Goal: Information Seeking & Learning: Learn about a topic

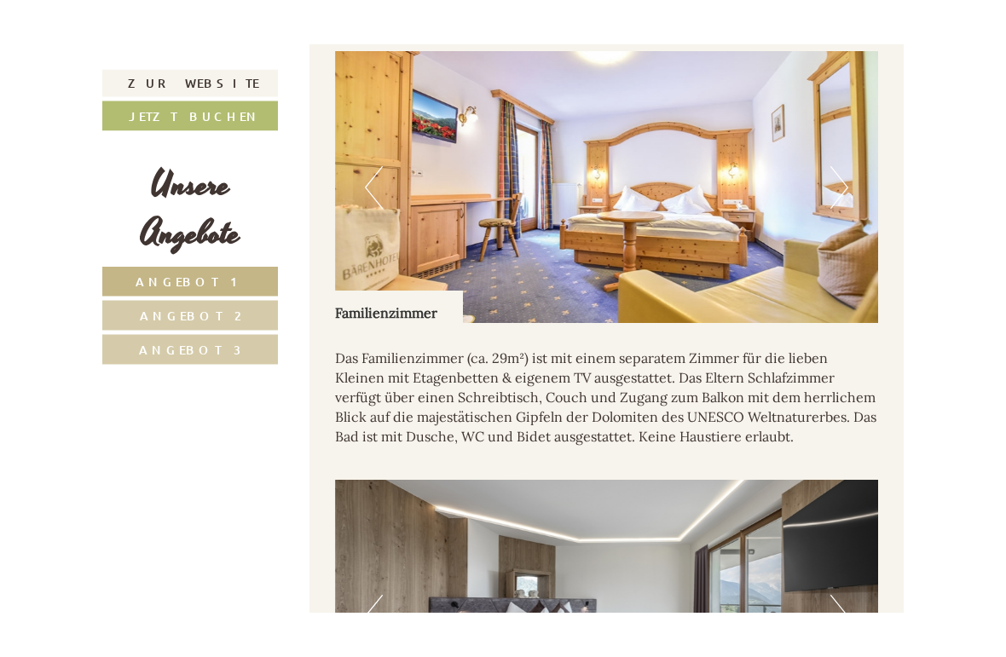
scroll to position [1271, 0]
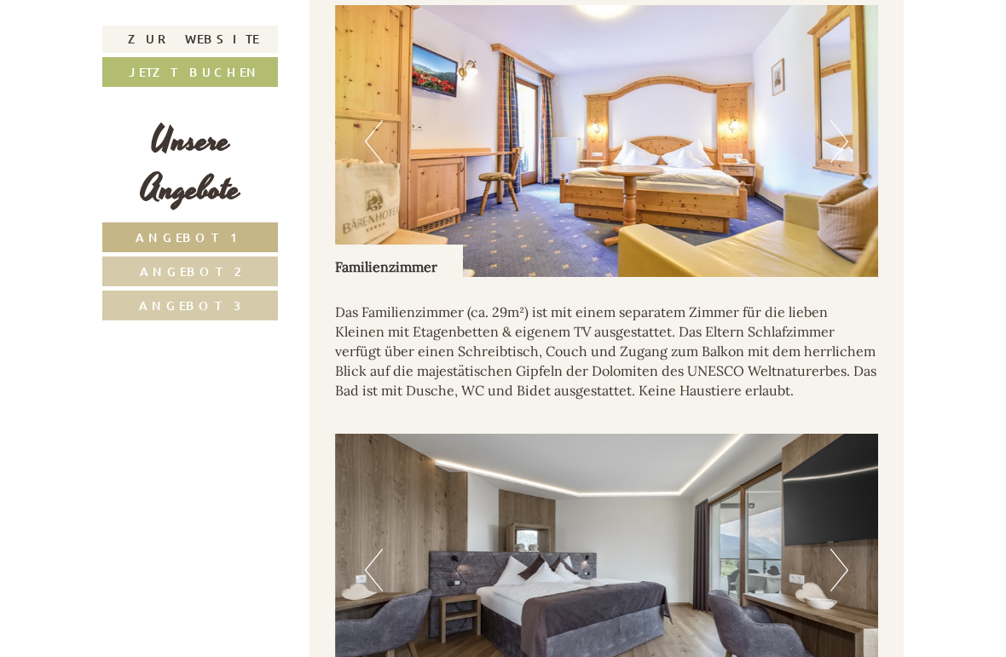
click at [847, 133] on button "Next" at bounding box center [839, 141] width 18 height 43
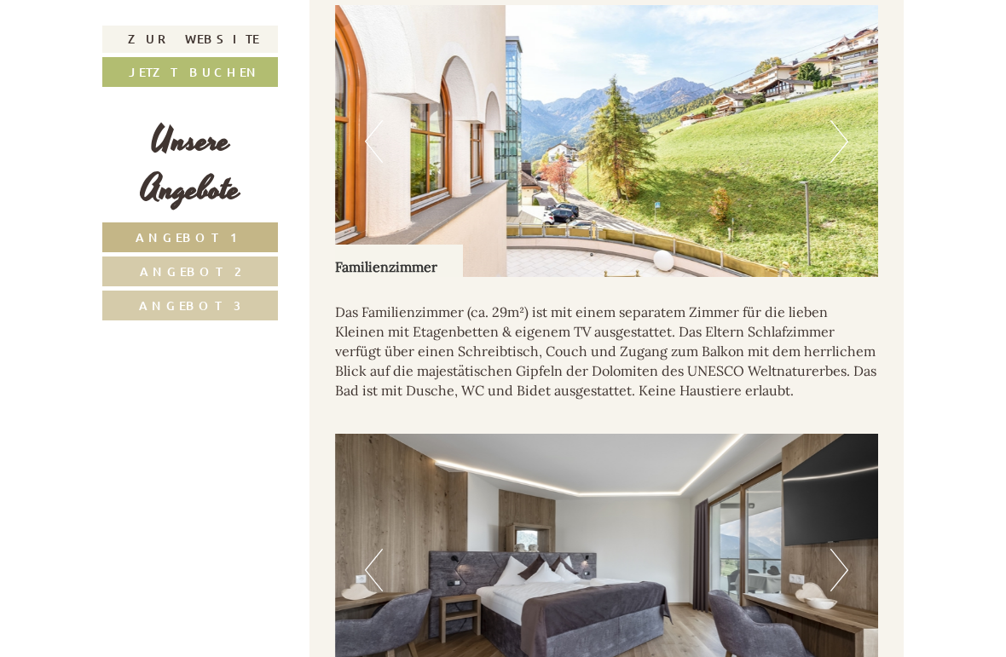
click at [853, 126] on img at bounding box center [607, 141] width 544 height 272
click at [838, 123] on button "Next" at bounding box center [839, 141] width 18 height 43
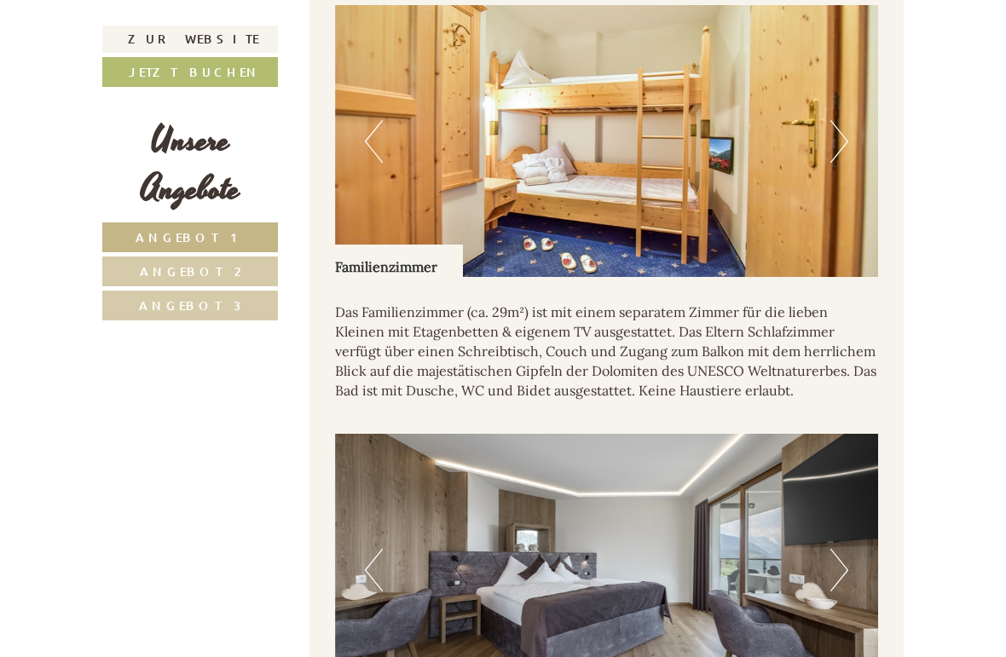
click at [369, 134] on button "Previous" at bounding box center [374, 141] width 18 height 43
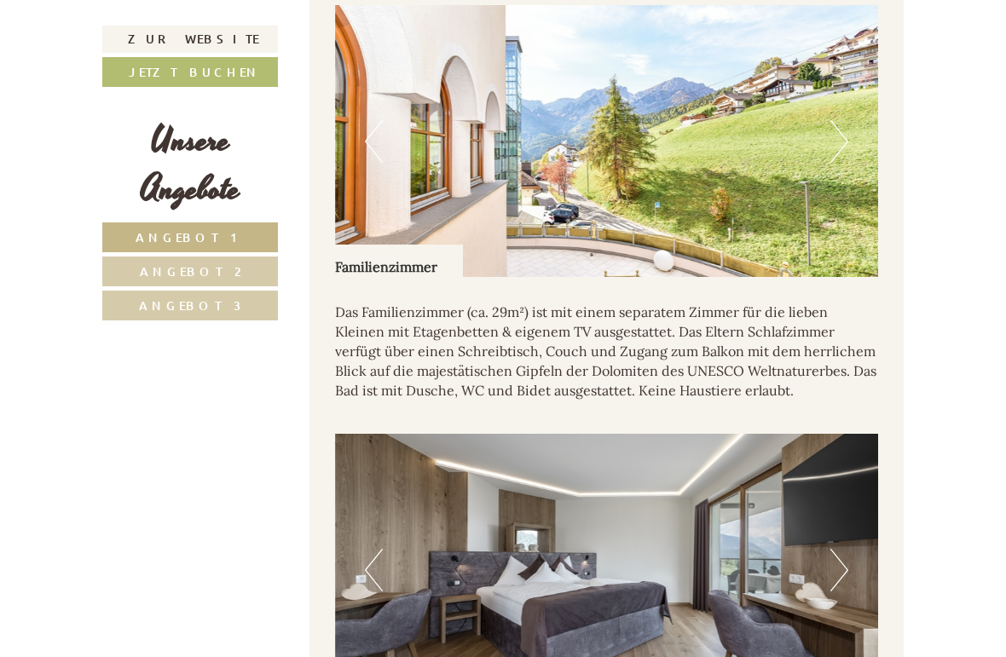
click at [847, 120] on button "Next" at bounding box center [839, 141] width 18 height 43
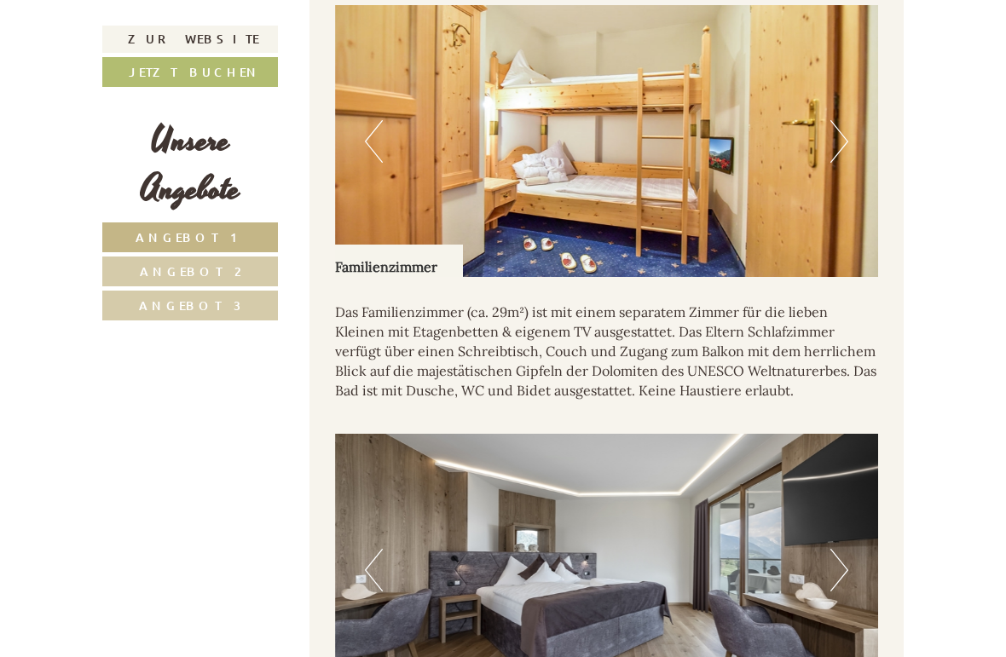
click at [838, 135] on button "Next" at bounding box center [839, 141] width 18 height 43
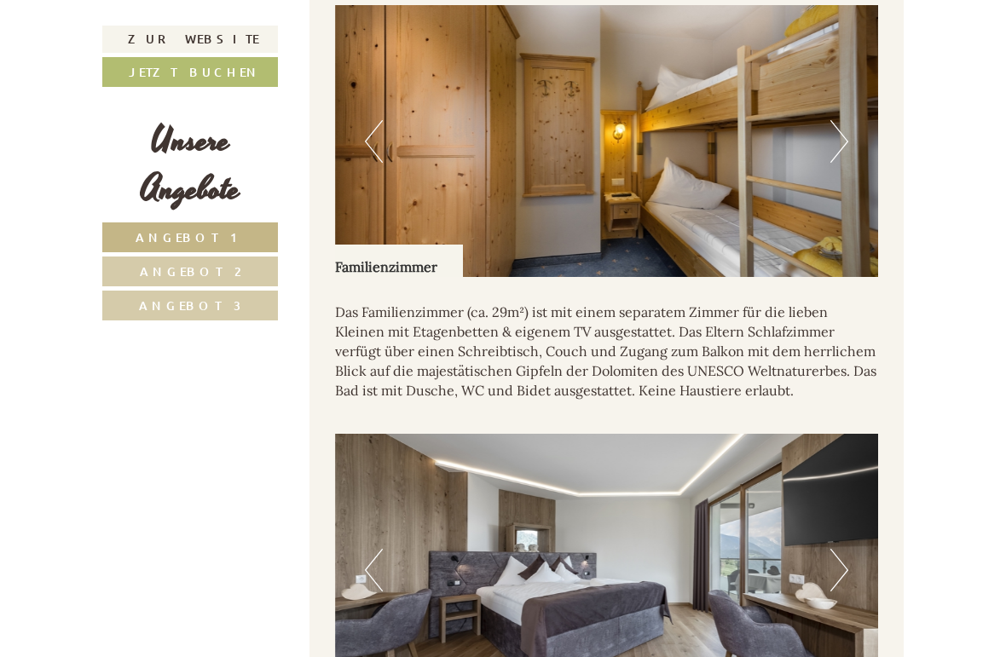
click at [832, 141] on button "Next" at bounding box center [839, 141] width 18 height 43
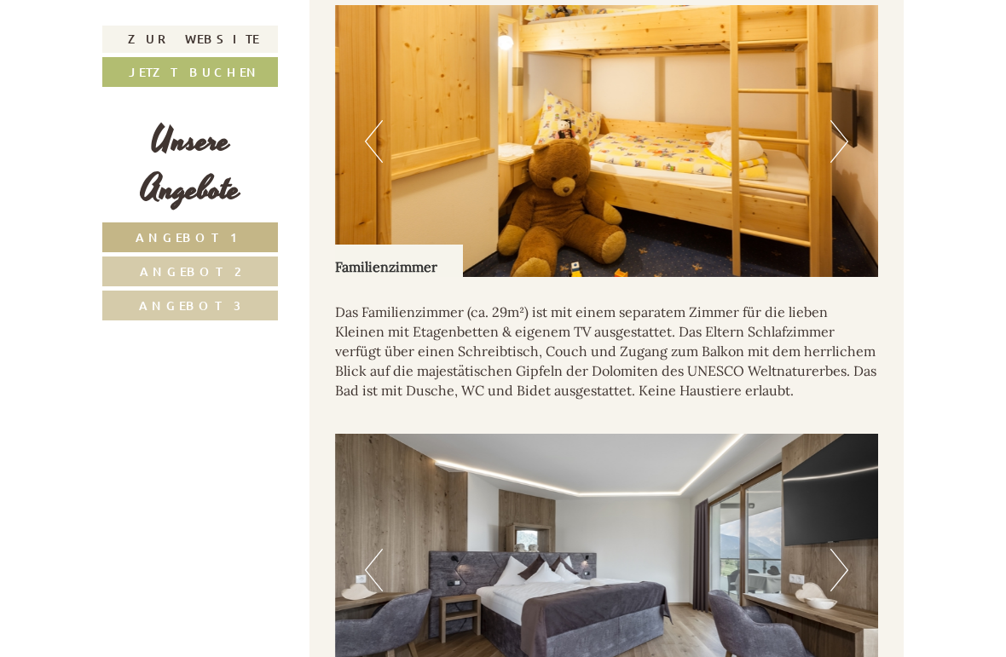
click at [835, 120] on button "Next" at bounding box center [839, 141] width 18 height 43
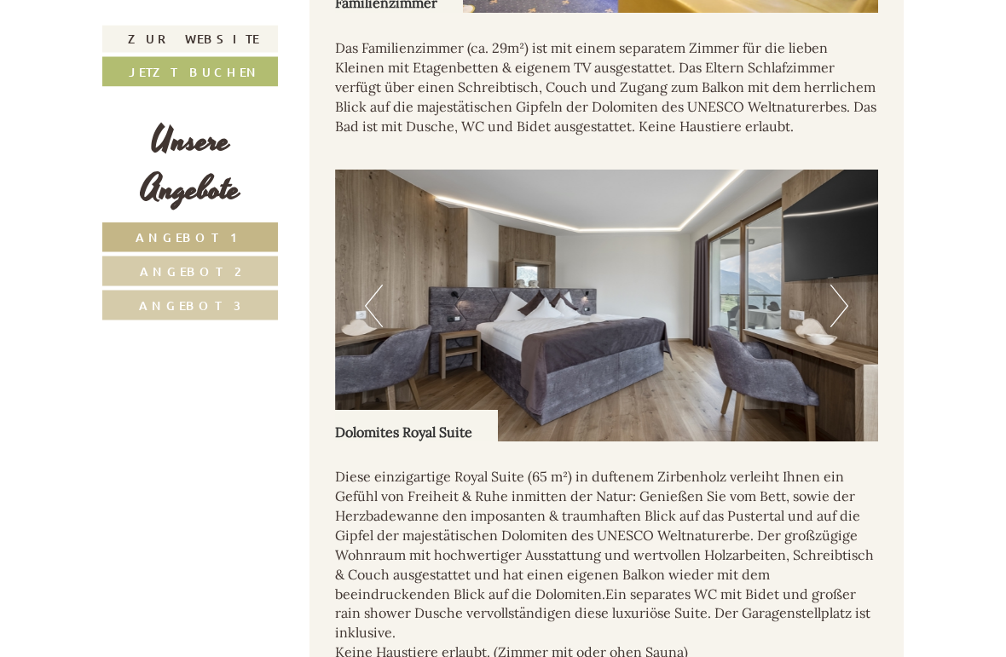
scroll to position [1537, 0]
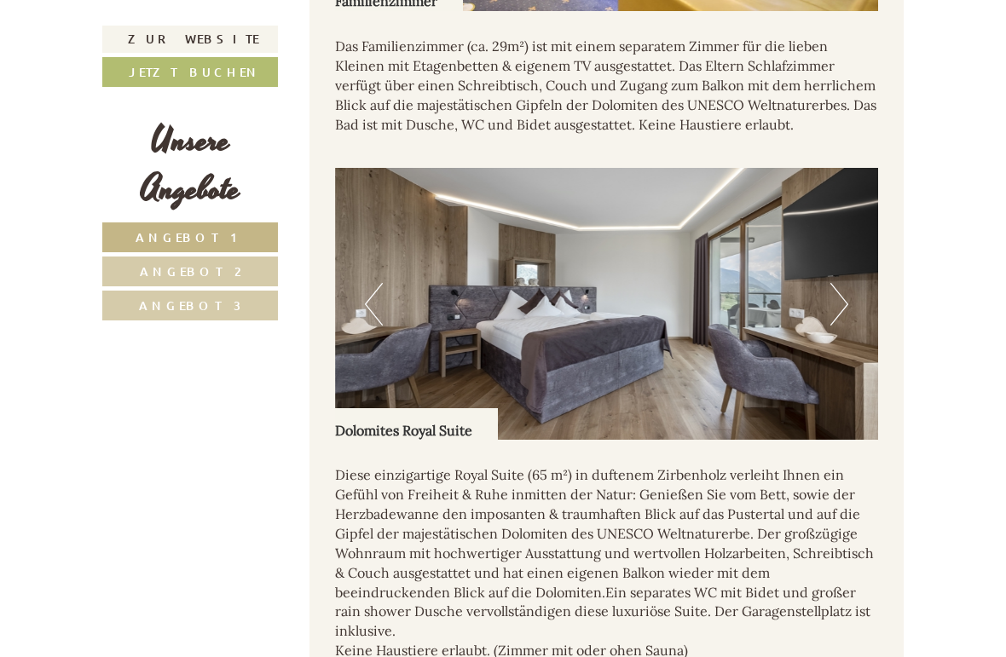
click at [843, 296] on button "Next" at bounding box center [839, 304] width 18 height 43
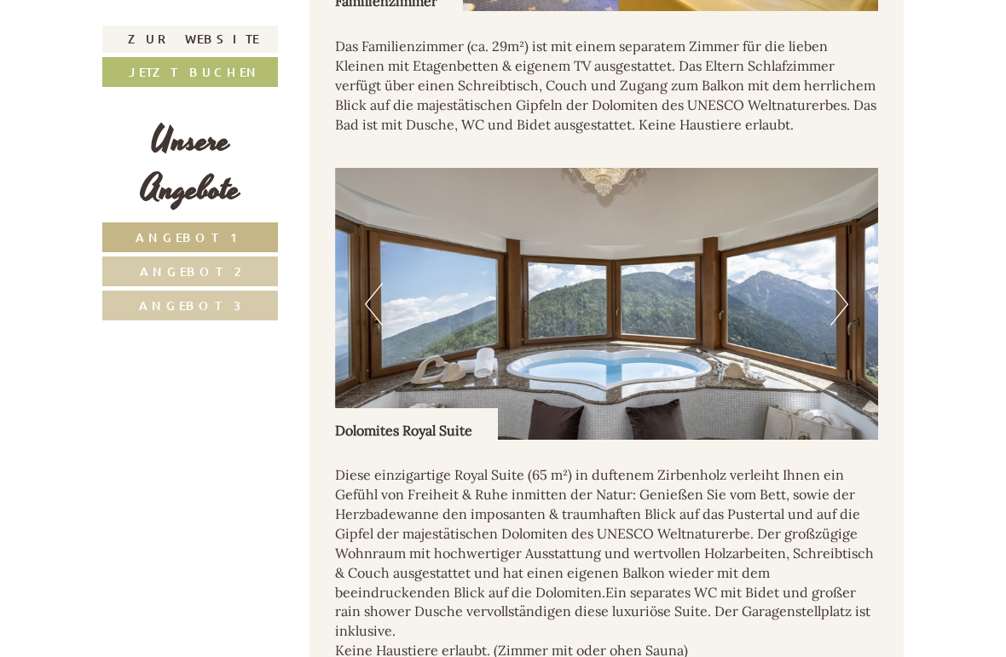
click at [840, 290] on button "Next" at bounding box center [839, 304] width 18 height 43
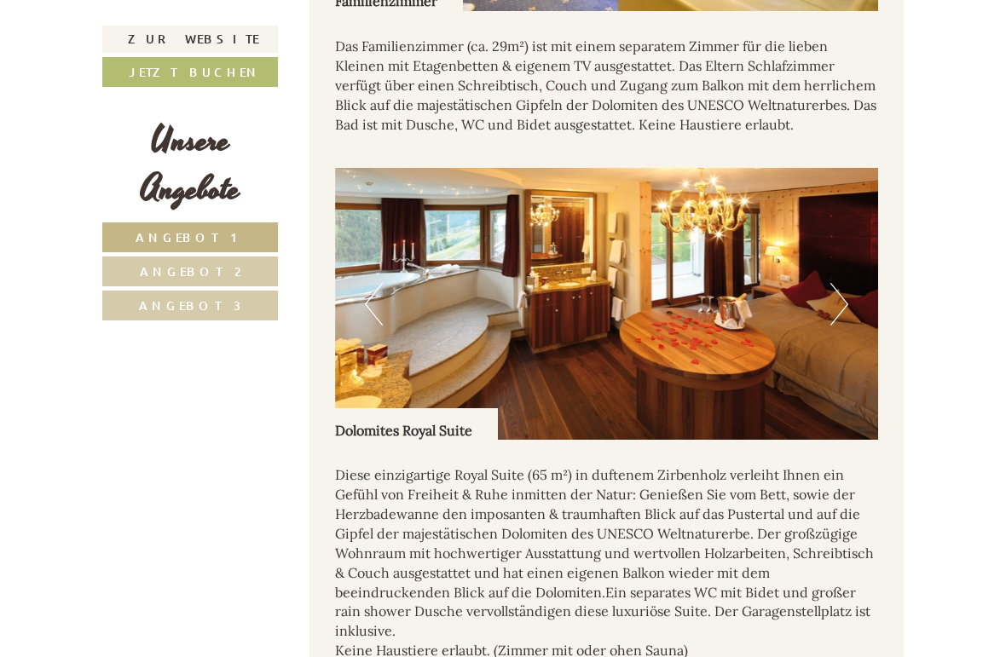
click at [846, 284] on button "Next" at bounding box center [839, 304] width 18 height 43
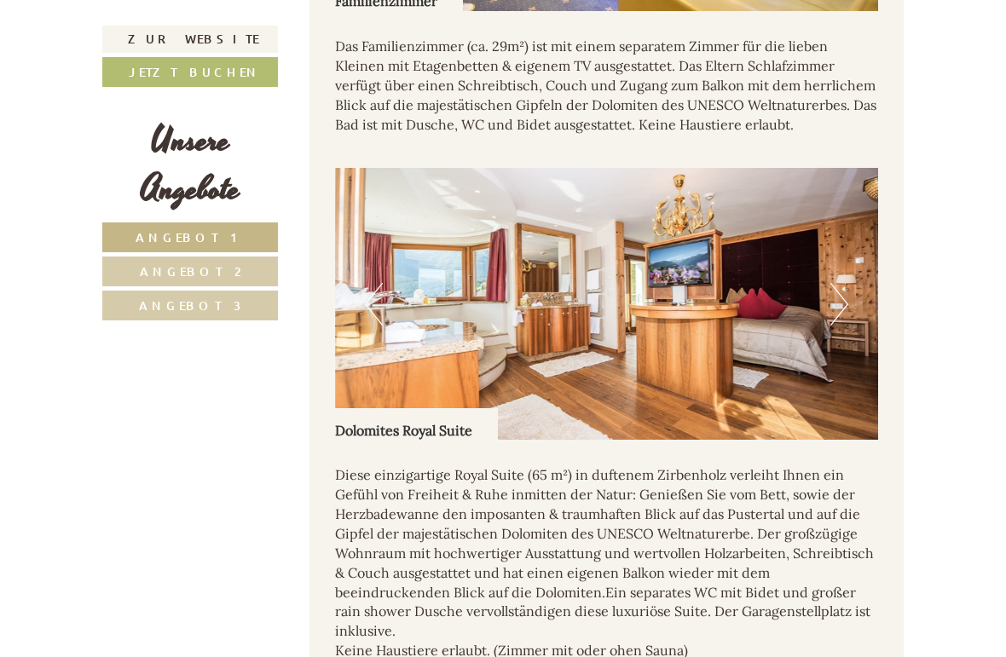
click at [841, 283] on button "Next" at bounding box center [839, 304] width 18 height 43
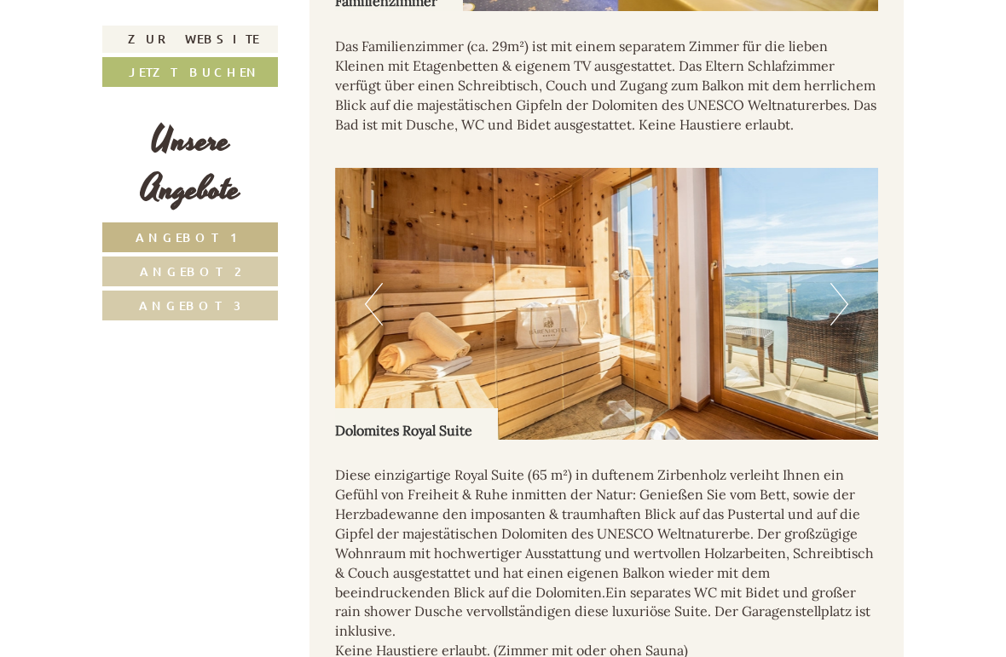
click at [847, 290] on button "Next" at bounding box center [839, 304] width 18 height 43
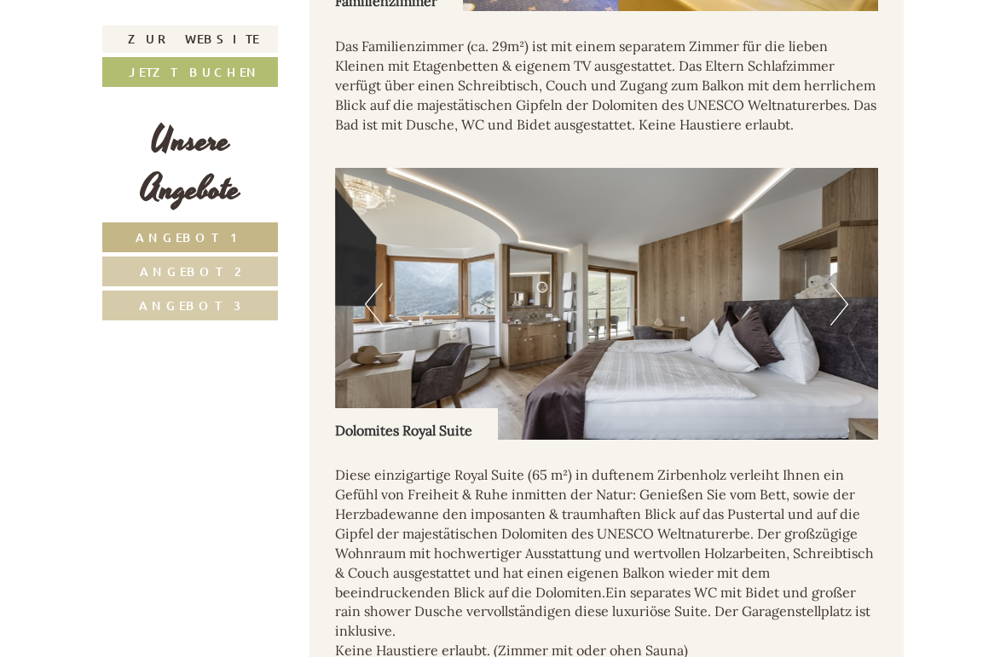
click at [847, 287] on button "Next" at bounding box center [839, 304] width 18 height 43
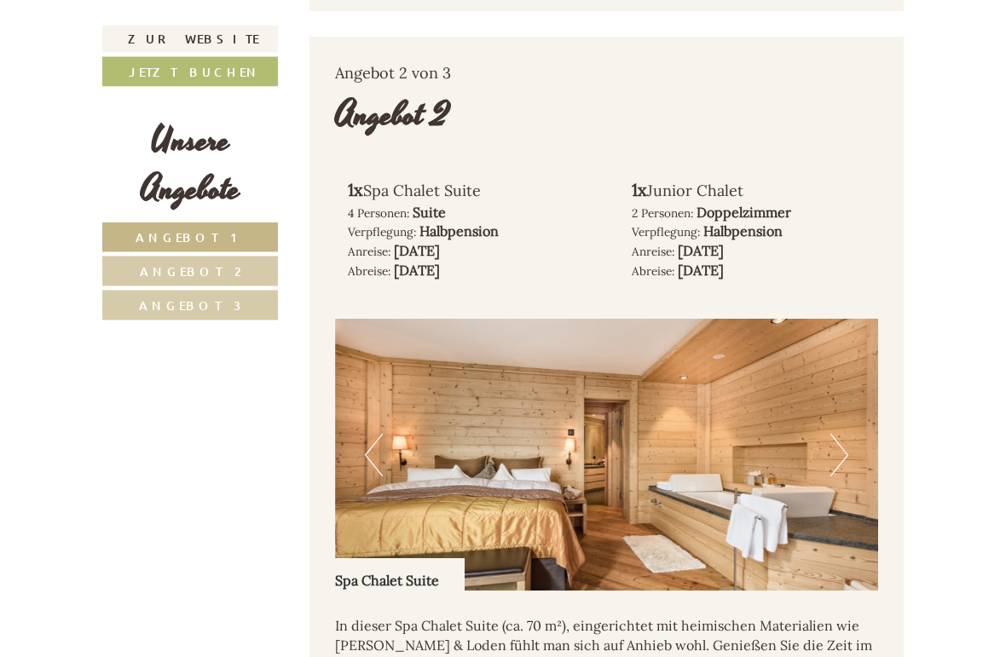
scroll to position [2623, 0]
click at [847, 434] on button "Next" at bounding box center [839, 455] width 18 height 43
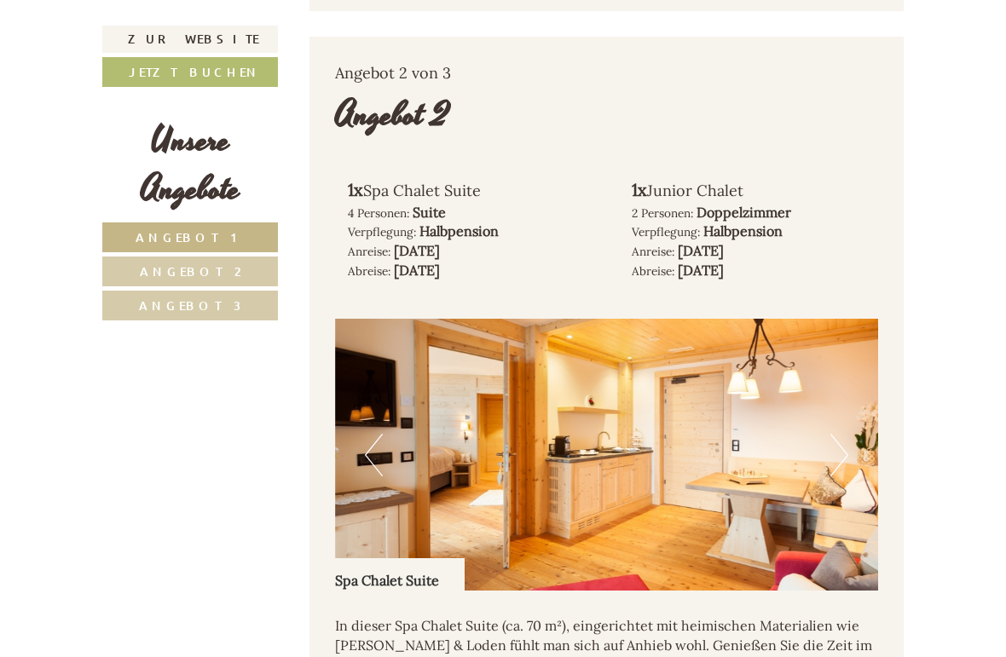
click at [851, 423] on img at bounding box center [607, 455] width 544 height 272
click at [840, 434] on button "Next" at bounding box center [839, 455] width 18 height 43
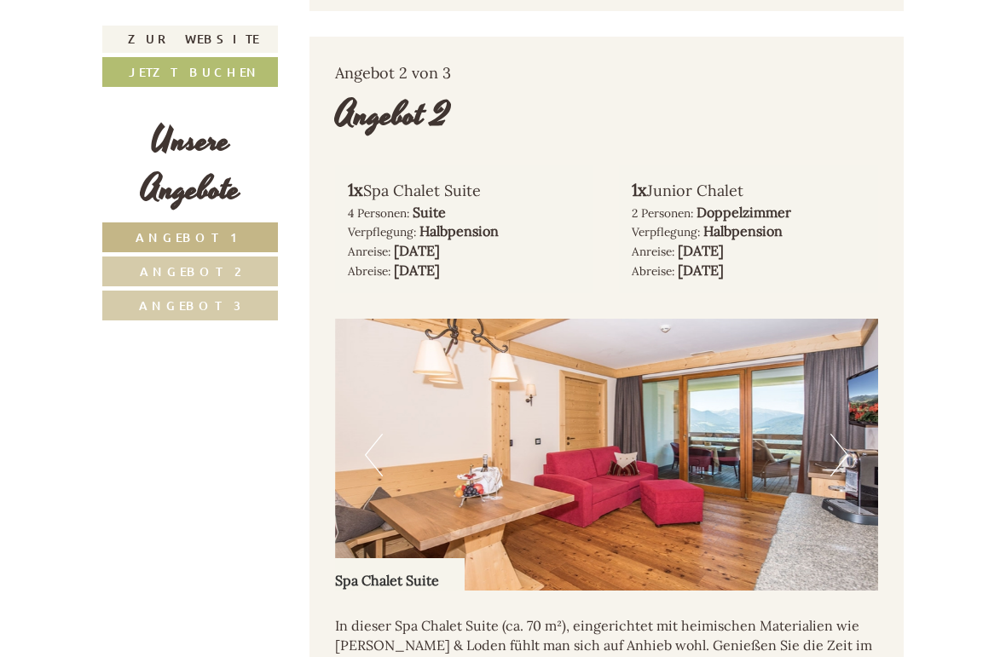
click at [844, 434] on button "Next" at bounding box center [839, 455] width 18 height 43
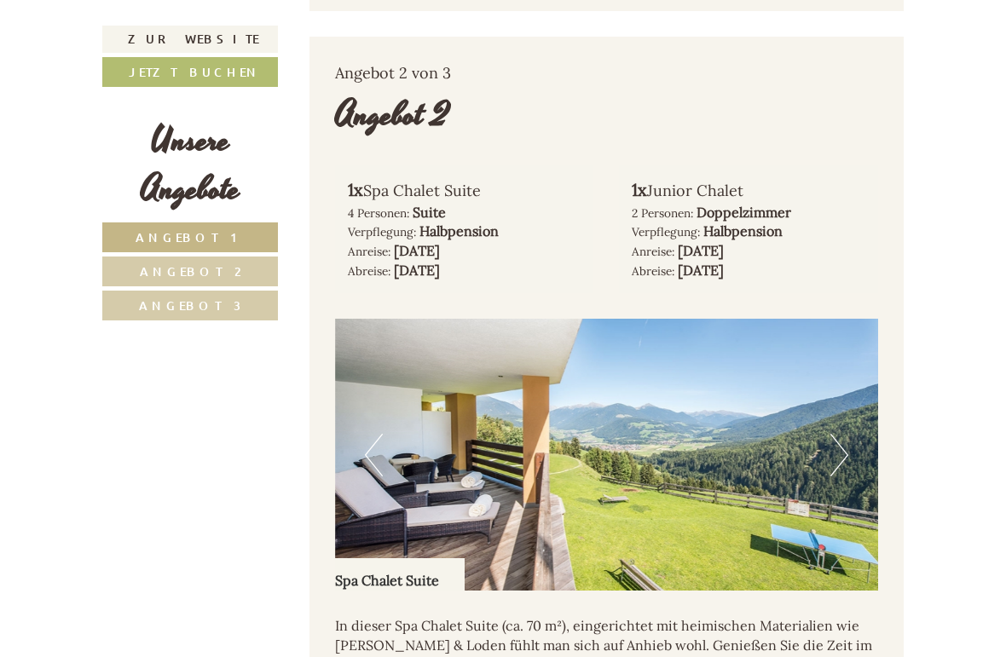
click at [847, 434] on button "Next" at bounding box center [839, 455] width 18 height 43
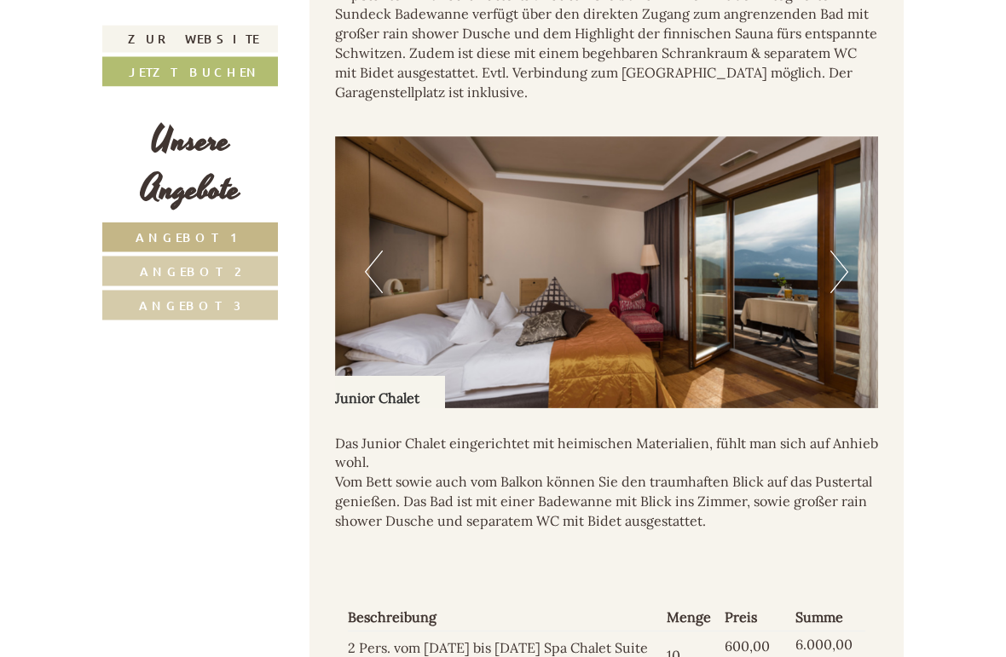
scroll to position [3314, 0]
click at [836, 250] on button "Next" at bounding box center [839, 271] width 18 height 43
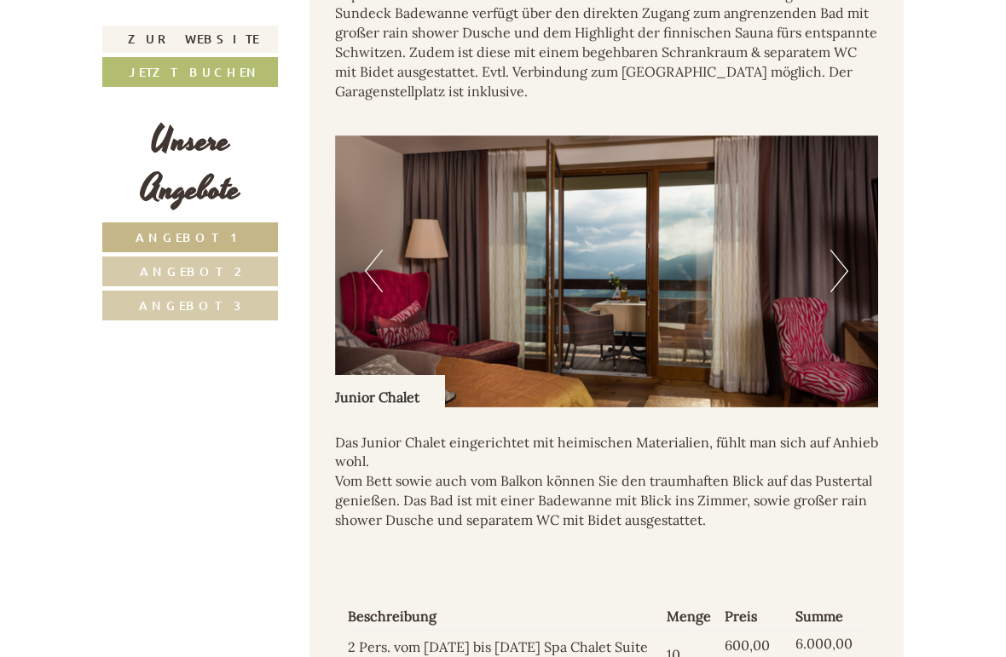
click at [852, 228] on img at bounding box center [607, 272] width 544 height 272
click at [836, 250] on button "Next" at bounding box center [839, 271] width 18 height 43
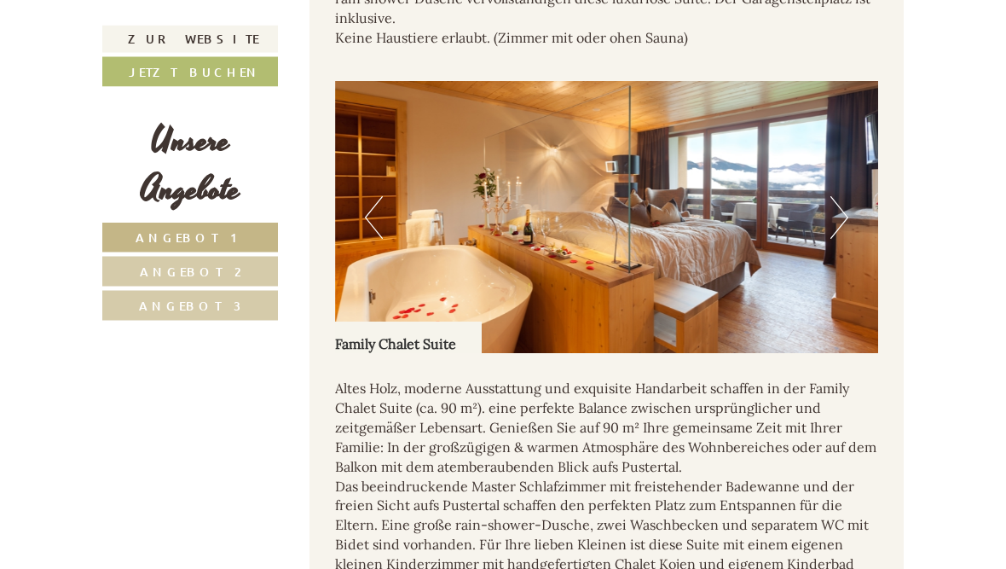
scroll to position [5031, 0]
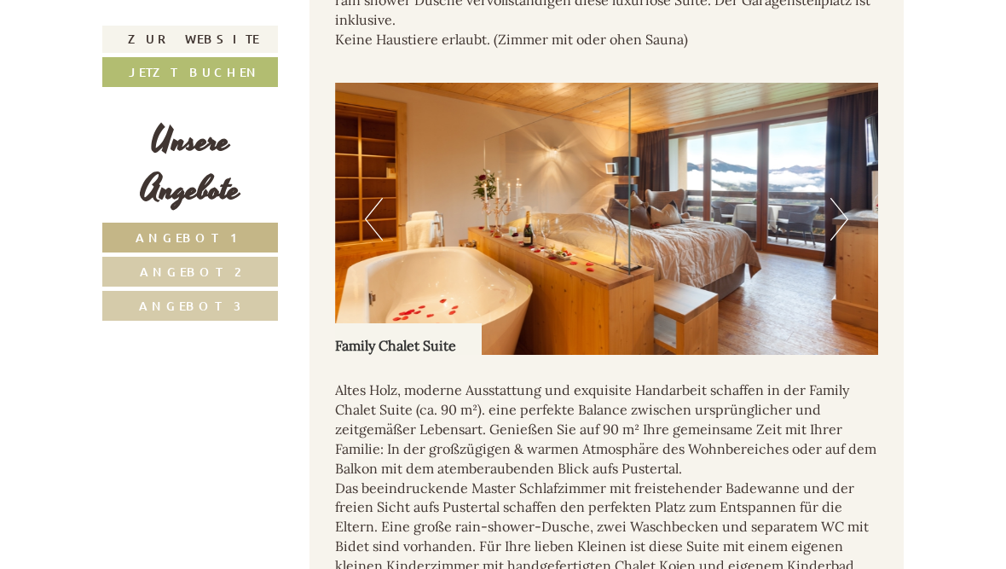
click at [829, 450] on p "Altes Holz, moderne Ausstattung und exquisite Handarbeit schaffen in der Family…" at bounding box center [607, 506] width 544 height 253
click at [845, 198] on button "Next" at bounding box center [839, 219] width 18 height 43
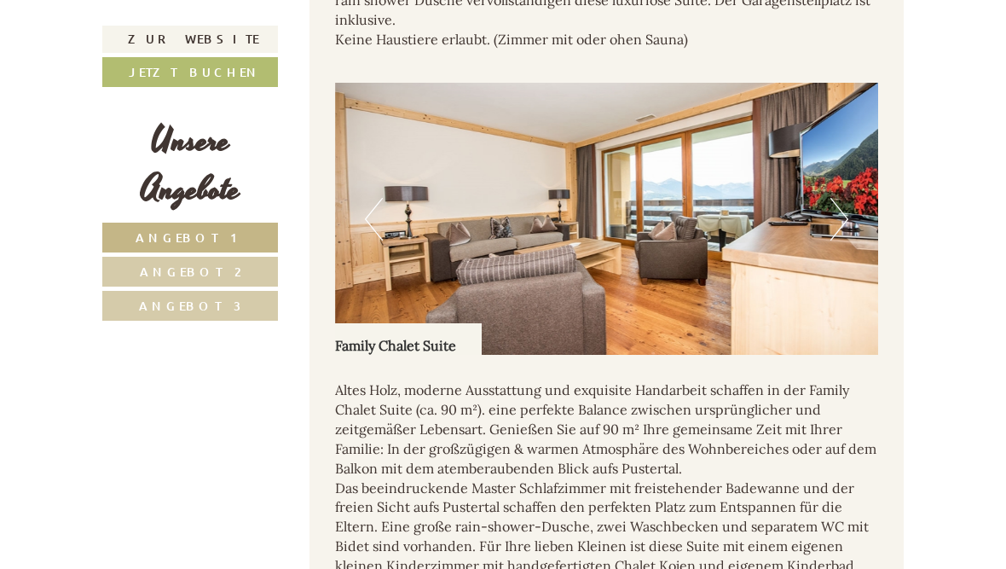
click at [835, 198] on button "Next" at bounding box center [839, 219] width 18 height 43
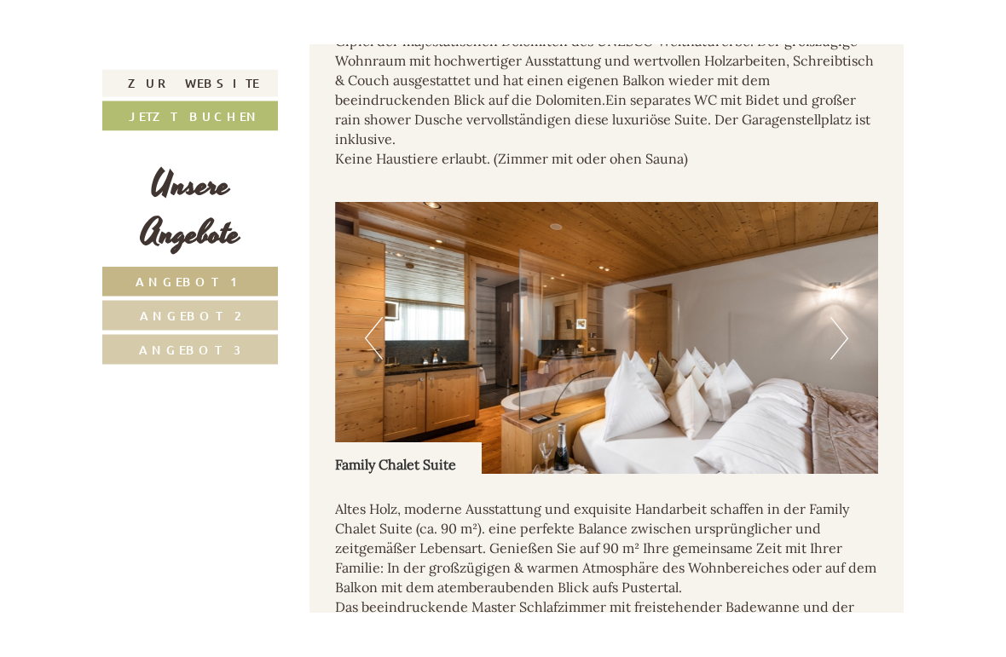
scroll to position [4956, 0]
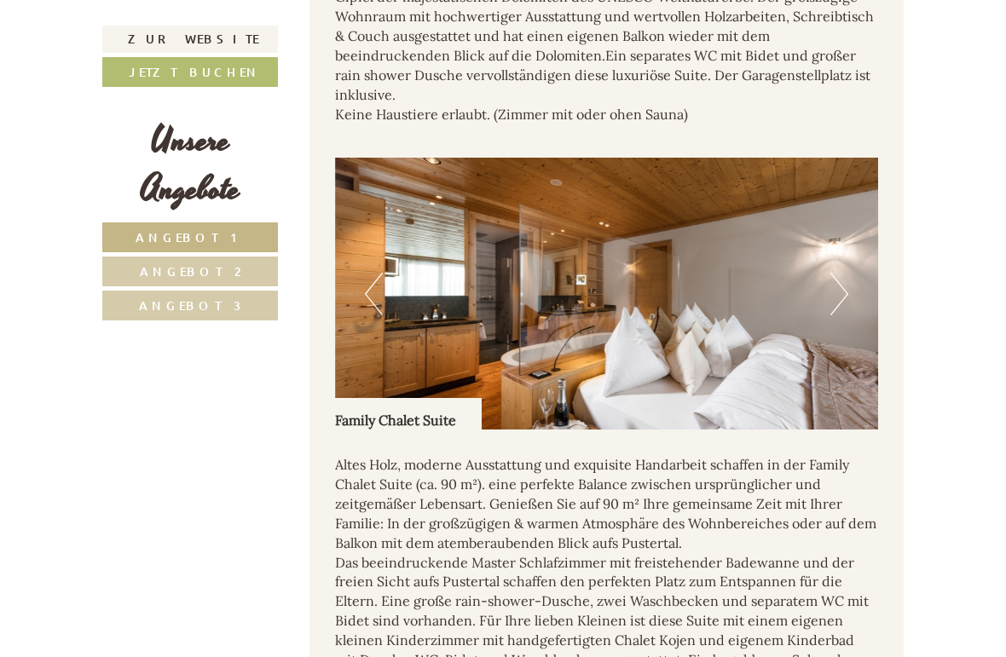
click at [835, 273] on button "Next" at bounding box center [839, 294] width 18 height 43
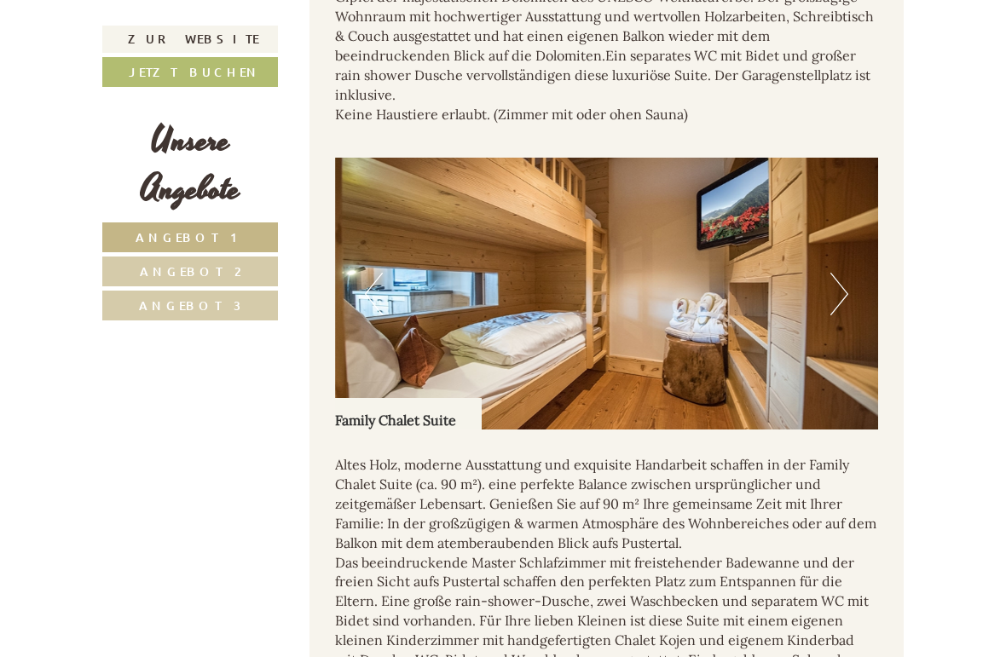
click at [836, 273] on button "Next" at bounding box center [839, 294] width 18 height 43
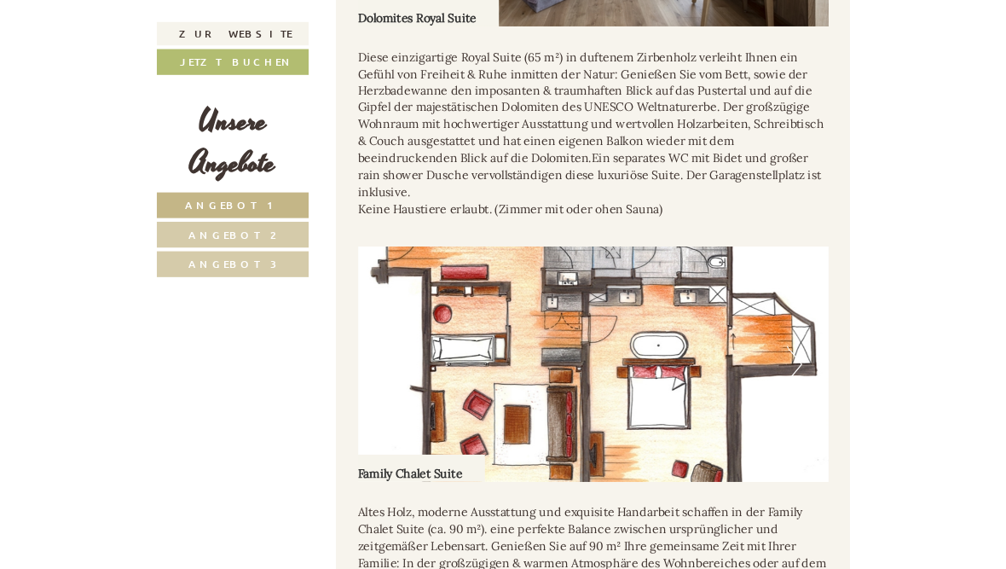
scroll to position [4824, 0]
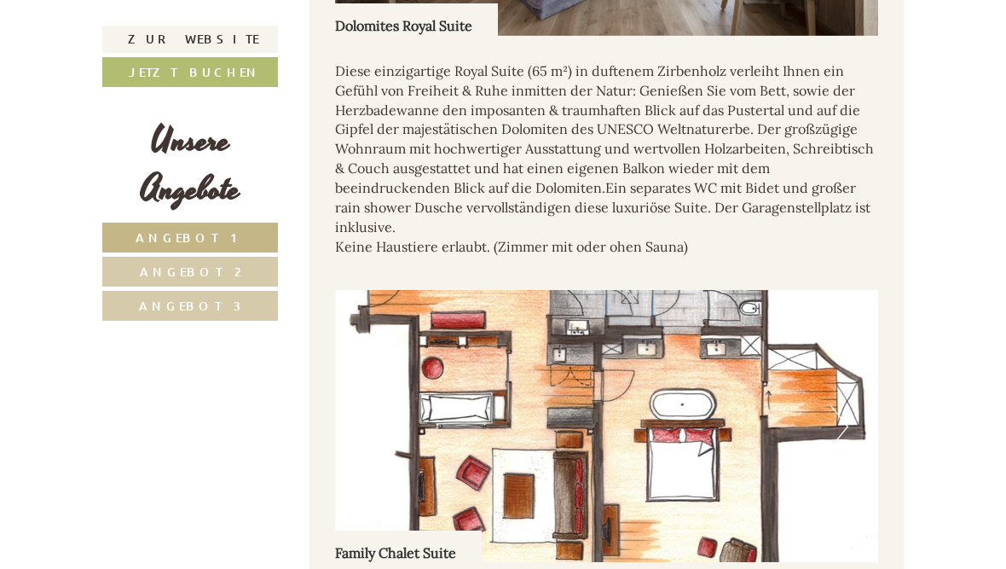
click at [684, 290] on img at bounding box center [607, 426] width 544 height 272
click at [706, 310] on img at bounding box center [607, 426] width 544 height 272
click at [841, 405] on button "Next" at bounding box center [839, 426] width 18 height 43
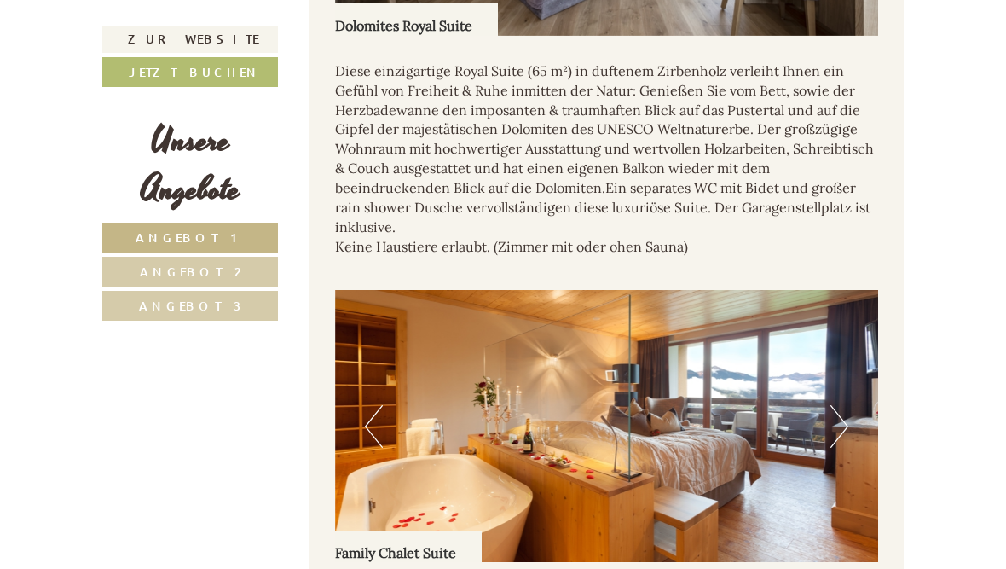
click at [843, 405] on button "Next" at bounding box center [839, 426] width 18 height 43
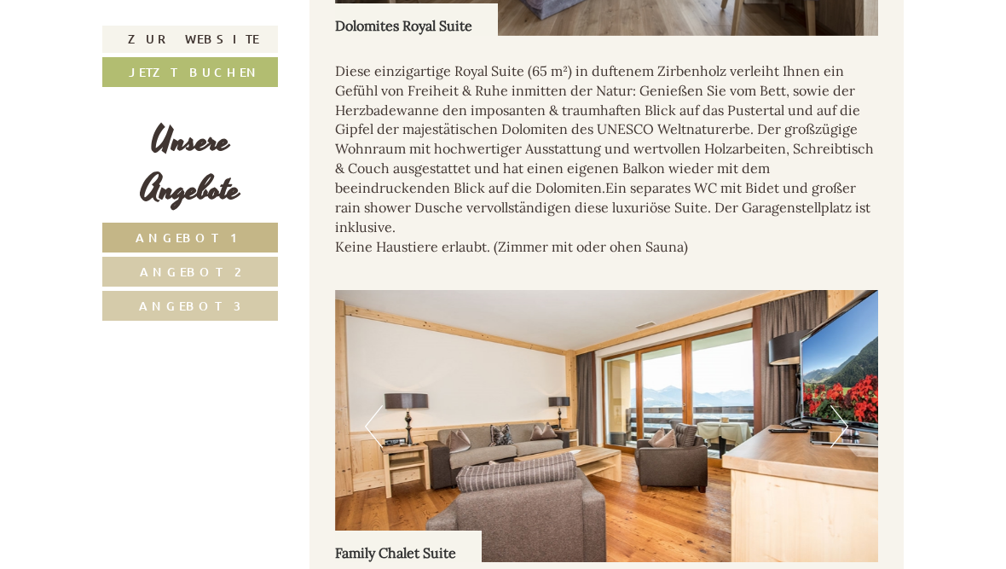
click at [843, 405] on button "Next" at bounding box center [839, 426] width 18 height 43
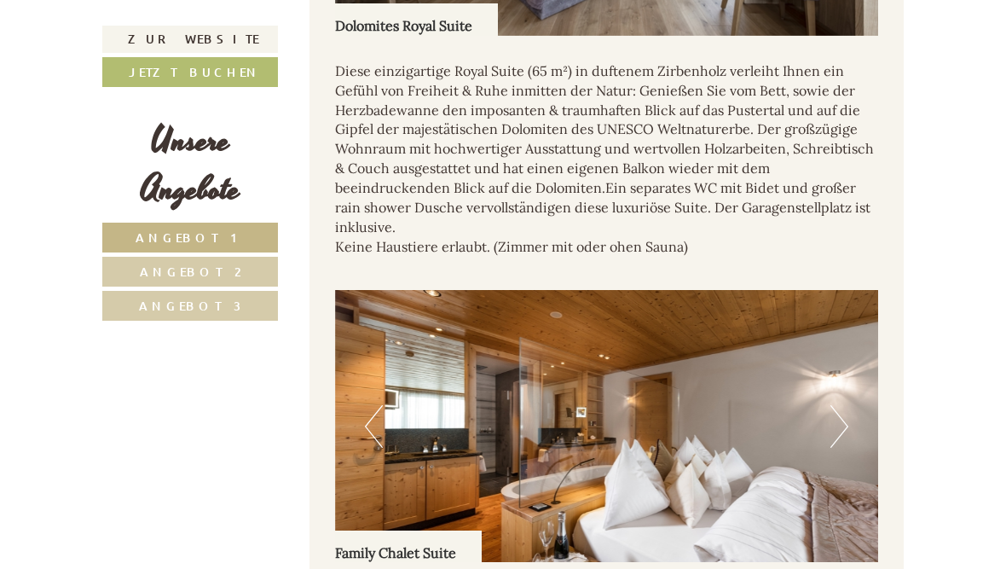
click at [853, 323] on img at bounding box center [607, 426] width 544 height 272
click at [843, 405] on button "Next" at bounding box center [839, 426] width 18 height 43
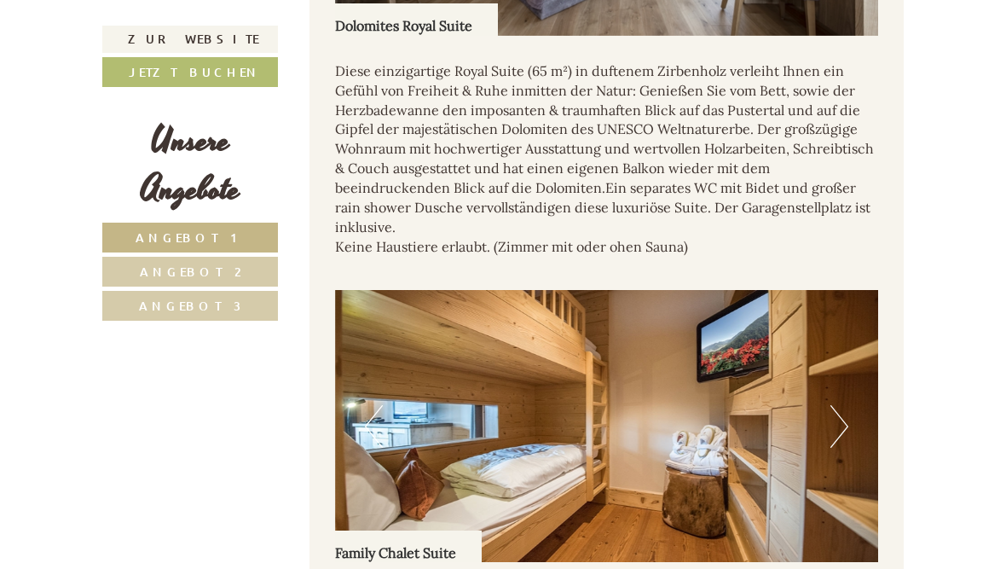
click at [845, 405] on button "Next" at bounding box center [839, 426] width 18 height 43
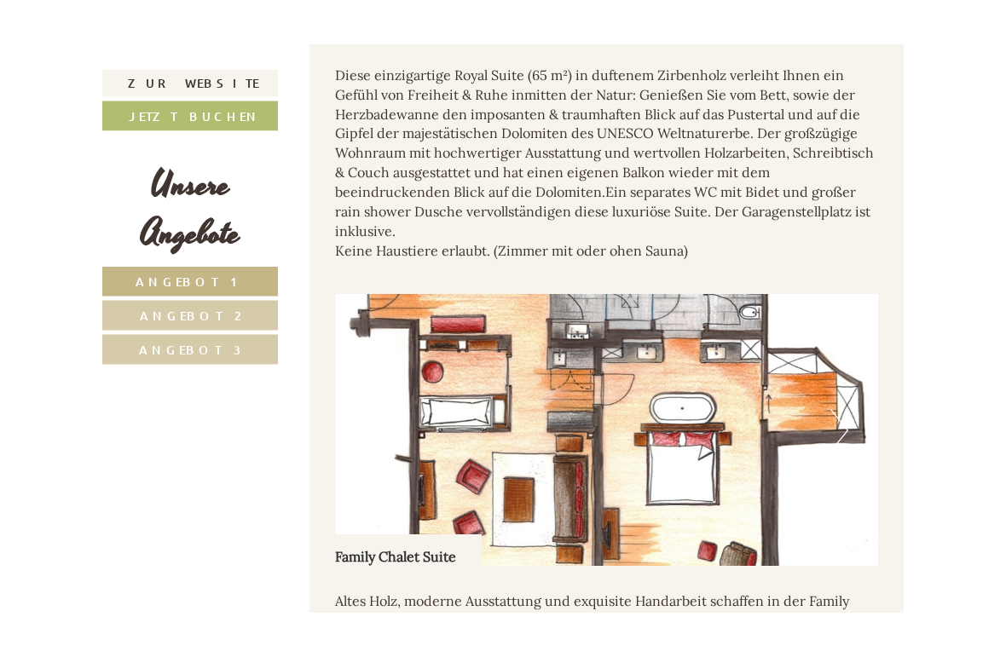
scroll to position [4864, 0]
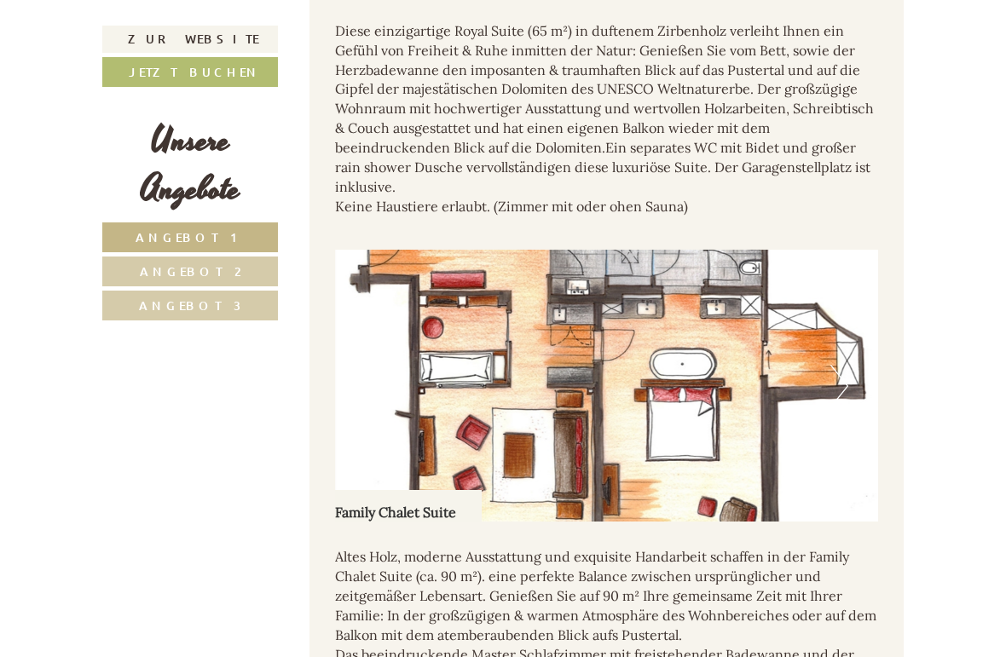
click at [846, 365] on button "Next" at bounding box center [839, 386] width 18 height 43
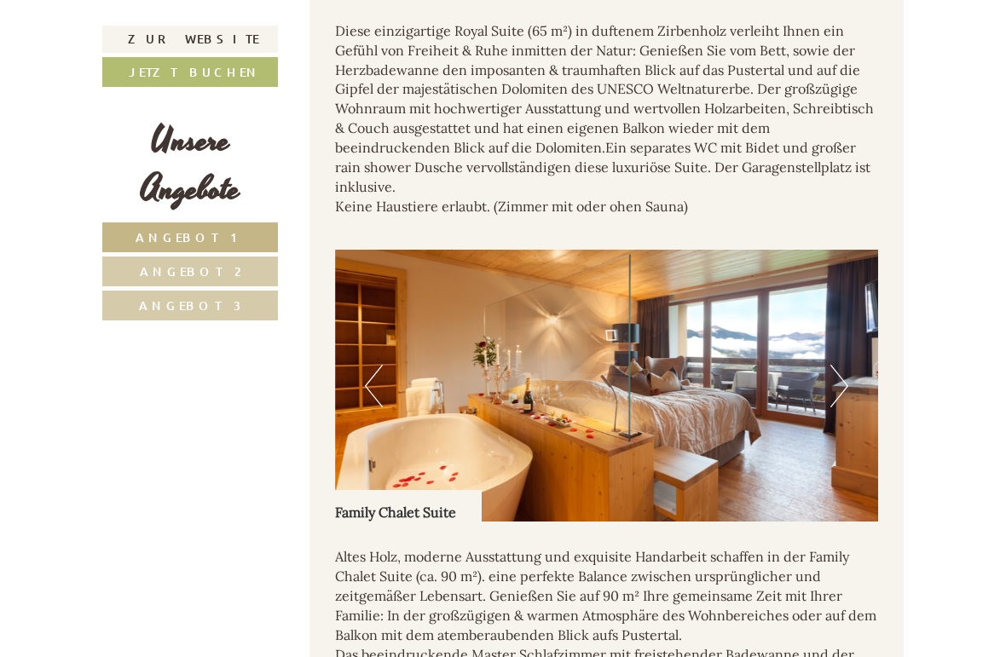
click at [846, 365] on button "Next" at bounding box center [839, 386] width 18 height 43
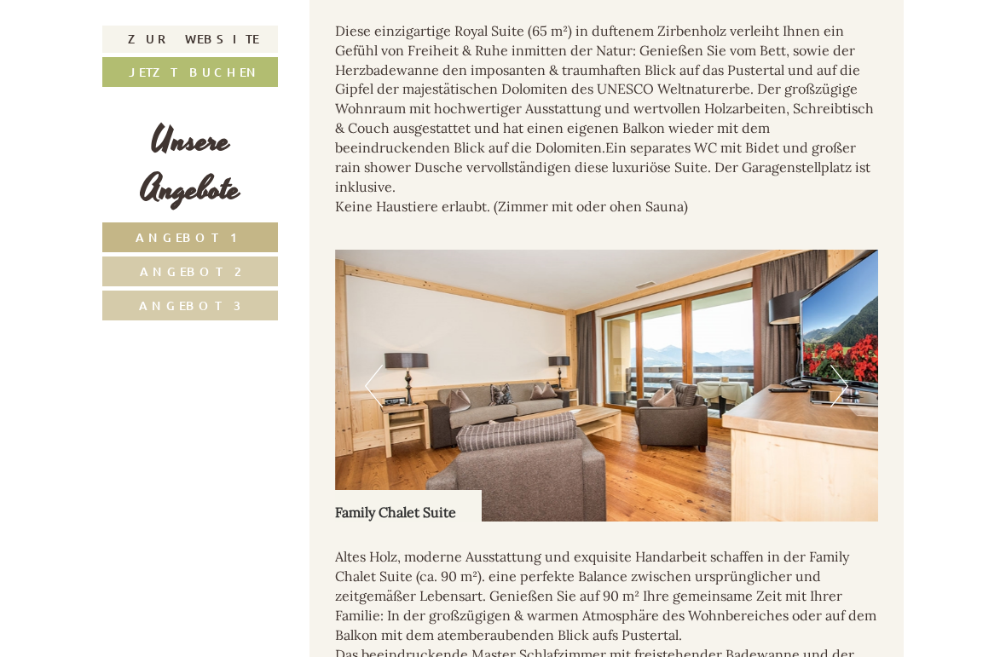
click at [845, 365] on button "Next" at bounding box center [839, 386] width 18 height 43
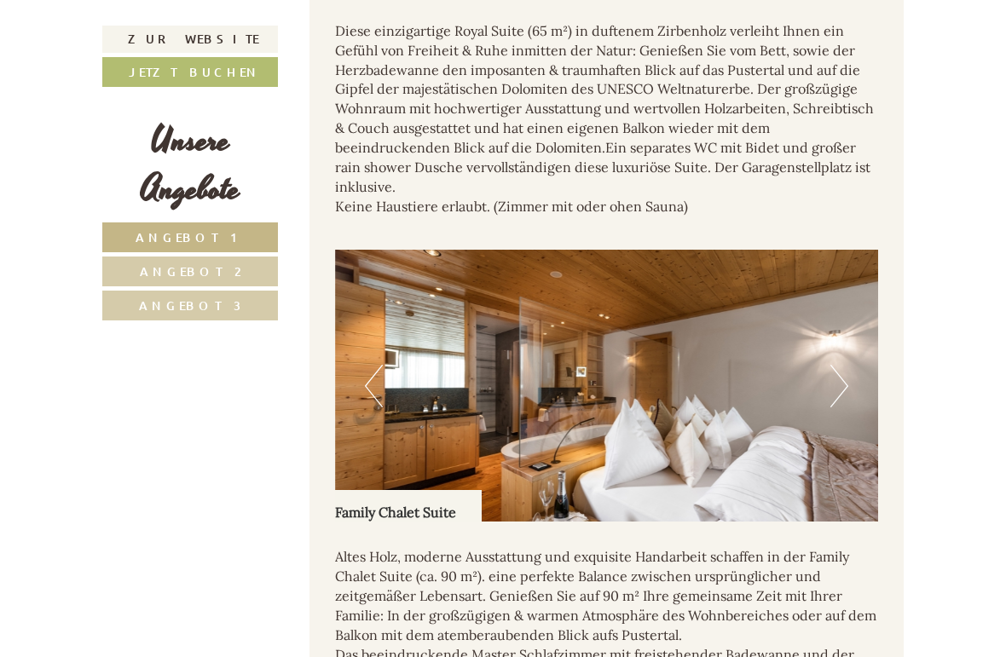
click at [850, 275] on img at bounding box center [607, 386] width 544 height 272
click at [835, 365] on button "Next" at bounding box center [839, 386] width 18 height 43
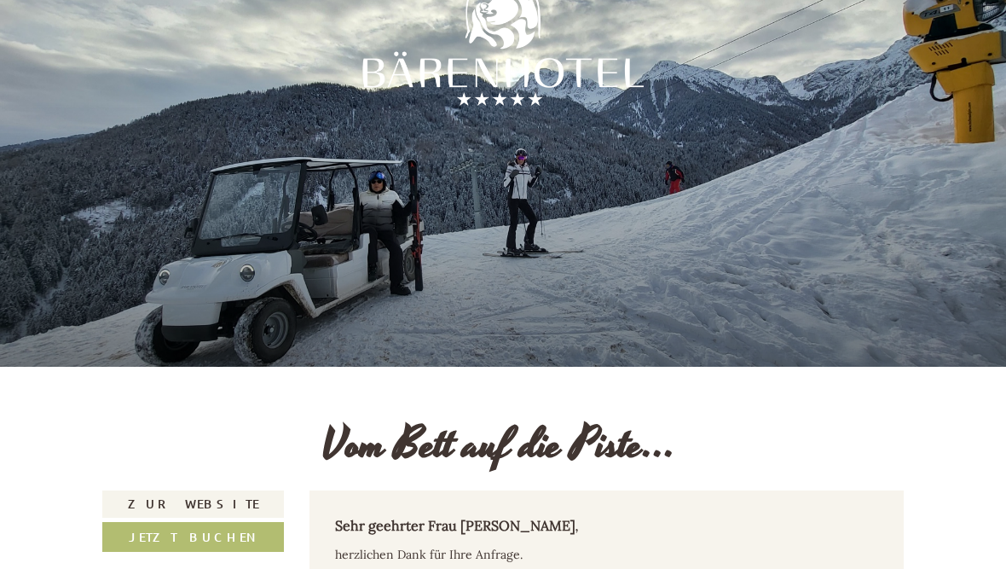
scroll to position [0, 0]
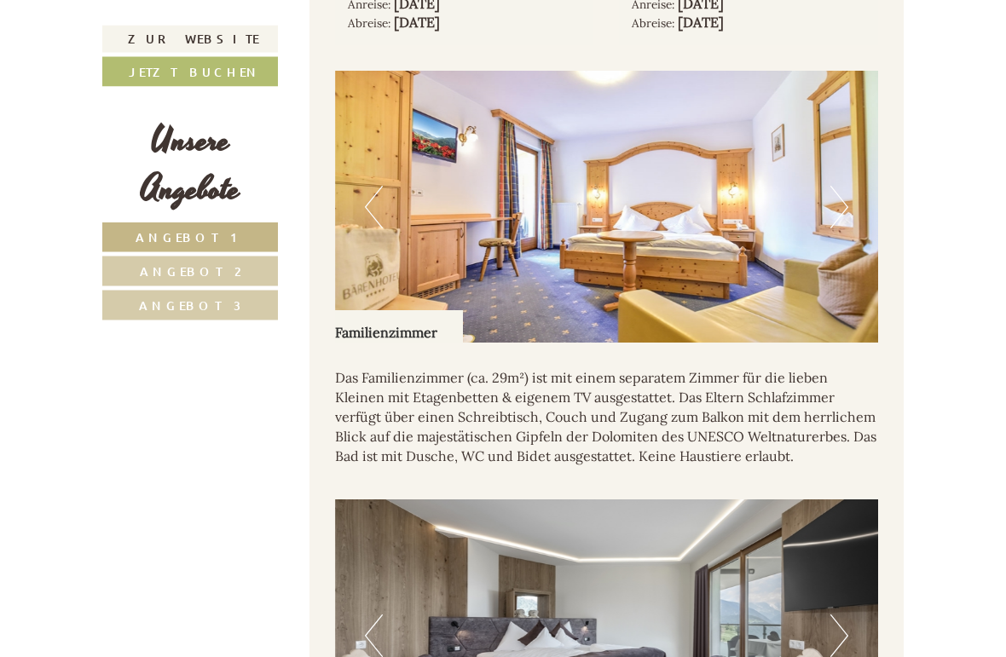
scroll to position [1205, 0]
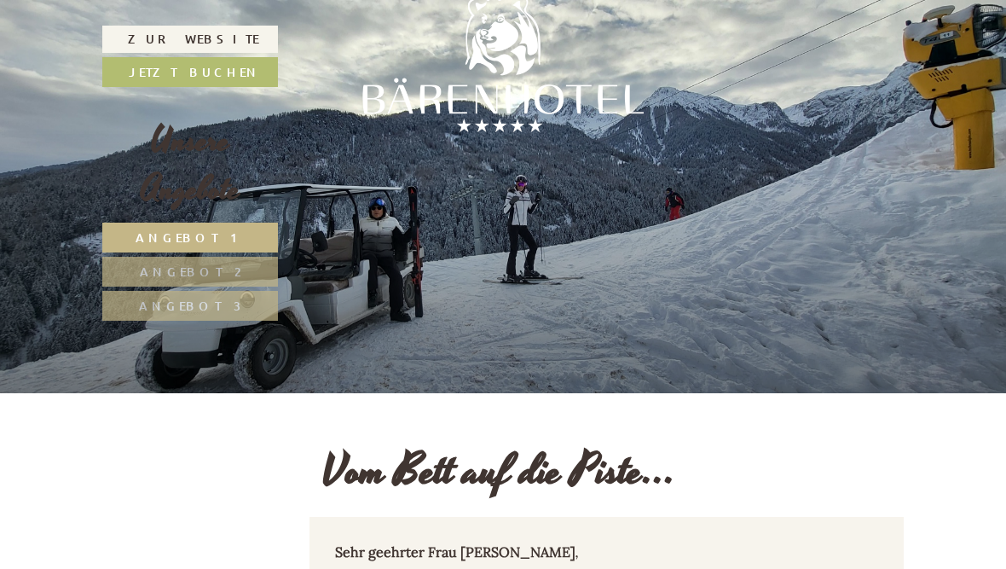
scroll to position [3147, 0]
